Goal: Find specific page/section: Find specific page/section

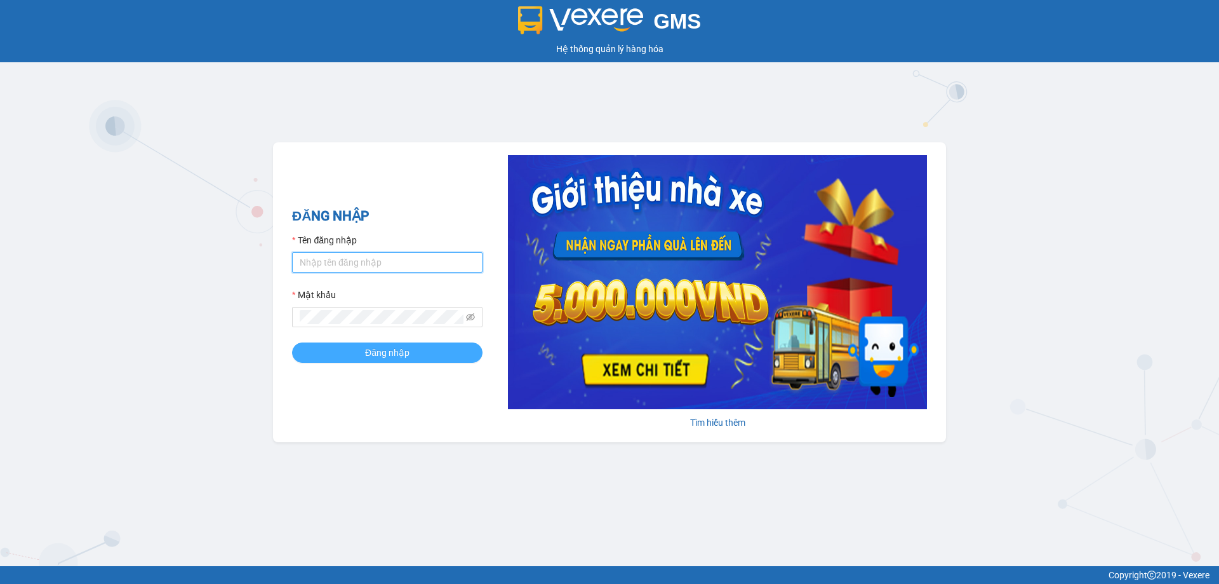
type input "muaalau.longhoan"
click at [358, 358] on button "Đăng nhập" at bounding box center [387, 352] width 190 height 20
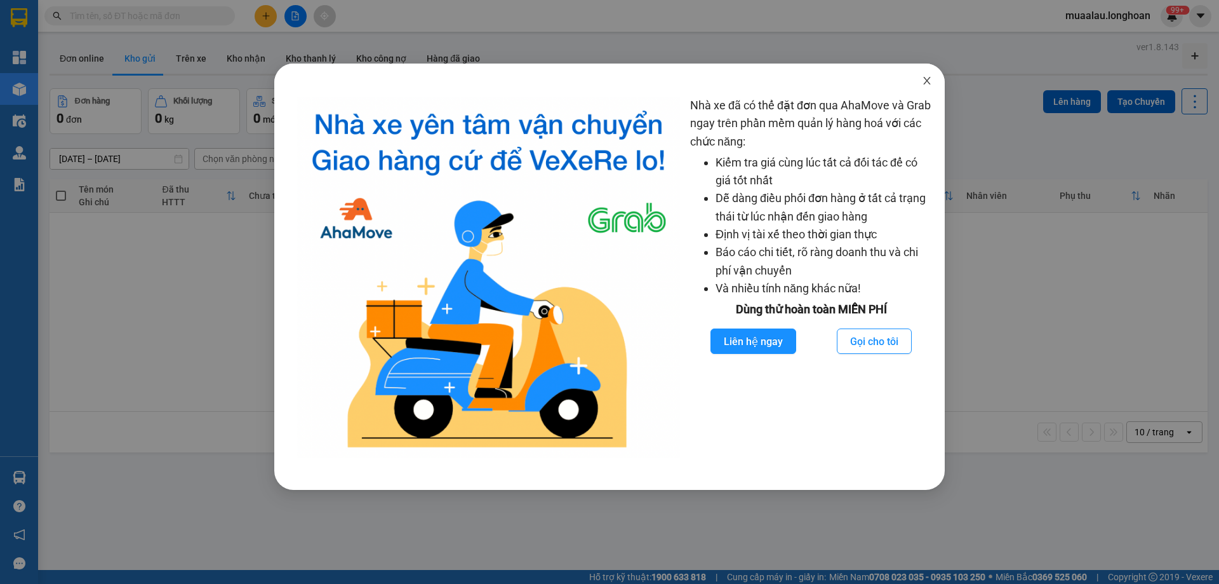
click at [926, 82] on icon "close" at bounding box center [926, 81] width 7 height 8
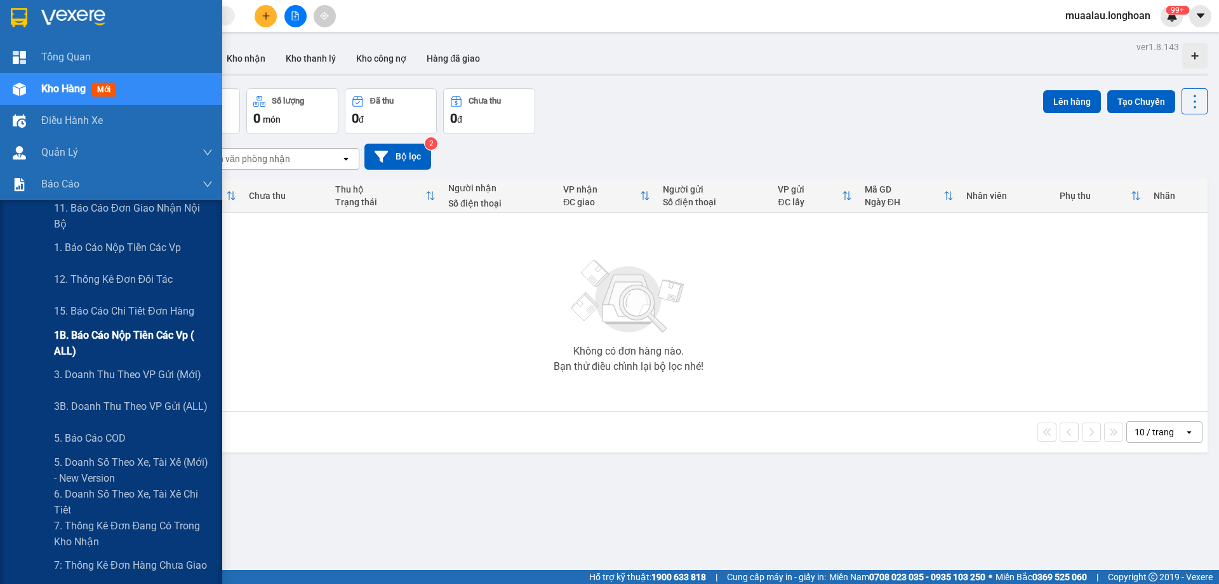
click at [131, 334] on span "1B. Báo cáo nộp tiền các vp ( ALL)" at bounding box center [133, 343] width 159 height 32
